Goal: Task Accomplishment & Management: Complete application form

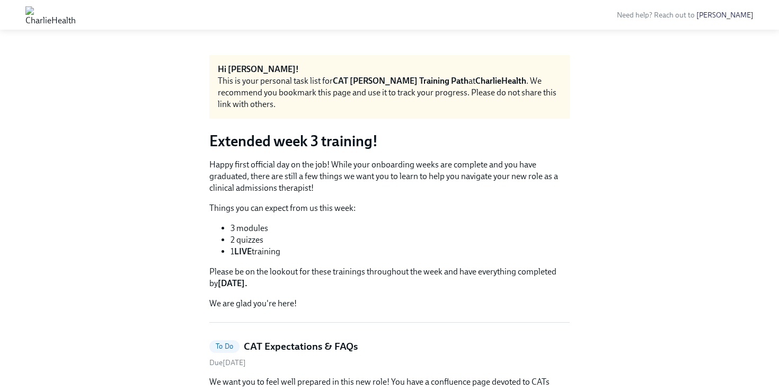
scroll to position [202, 0]
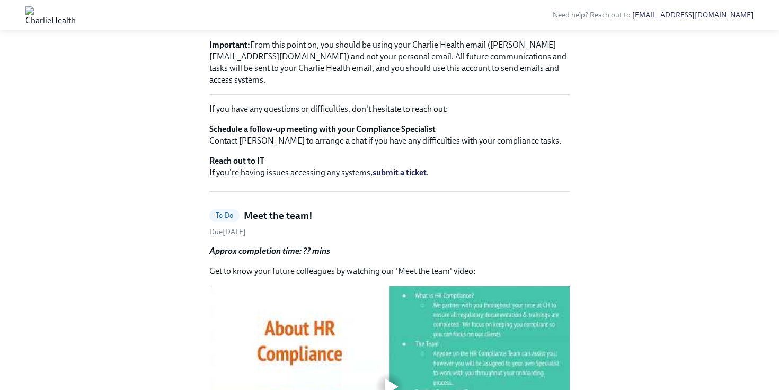
scroll to position [52, 0]
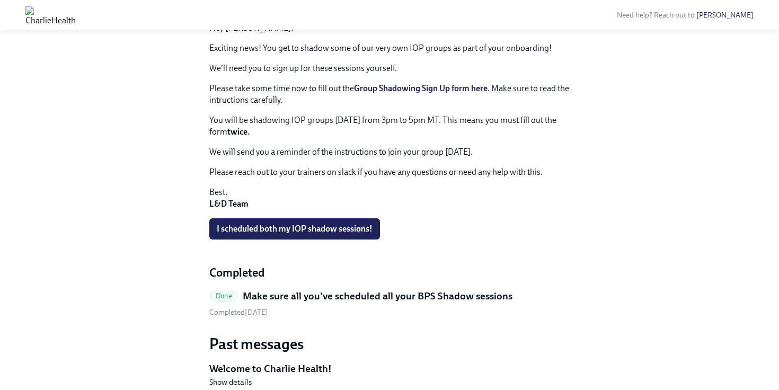
scroll to position [524, 0]
click at [278, 227] on span "I scheduled both my IOP shadow sessions!" at bounding box center [295, 228] width 156 height 11
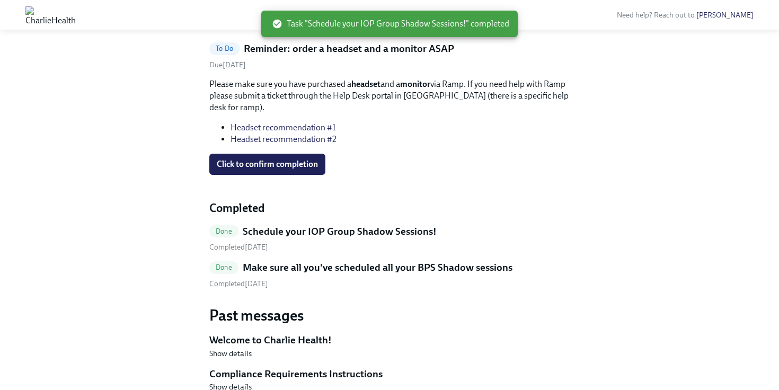
scroll to position [323, 0]
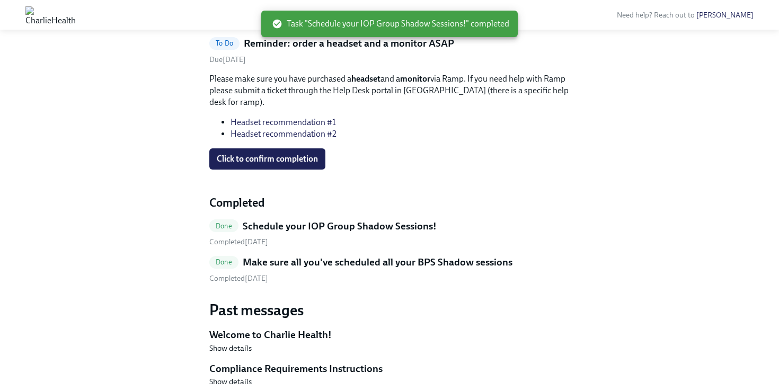
click at [287, 224] on h5 "Schedule your IOP Group Shadow Sessions!" at bounding box center [340, 226] width 194 height 14
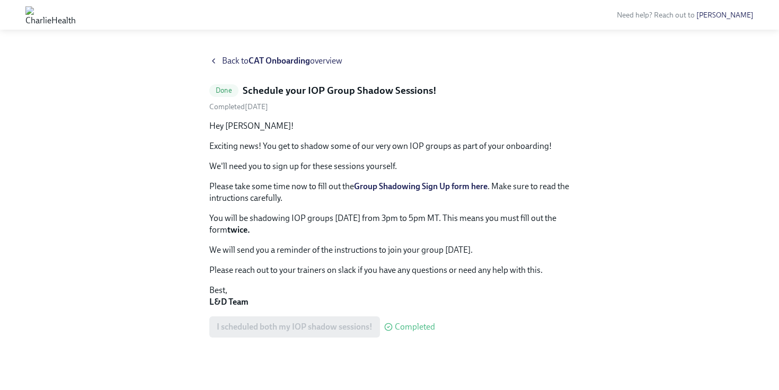
click at [422, 187] on strong "Group Shadowing Sign Up form here" at bounding box center [421, 186] width 134 height 10
